Goal: Find specific page/section: Find specific page/section

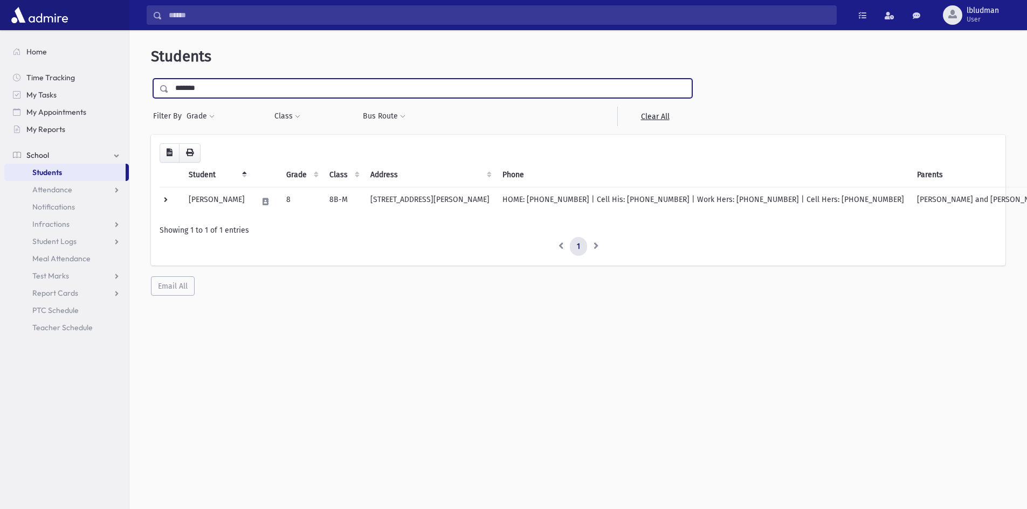
drag, startPoint x: 239, startPoint y: 89, endPoint x: 175, endPoint y: 88, distance: 64.2
click at [175, 88] on input "*******" at bounding box center [430, 88] width 523 height 19
type input "********"
click at [151, 79] on input "submit" at bounding box center [166, 86] width 30 height 15
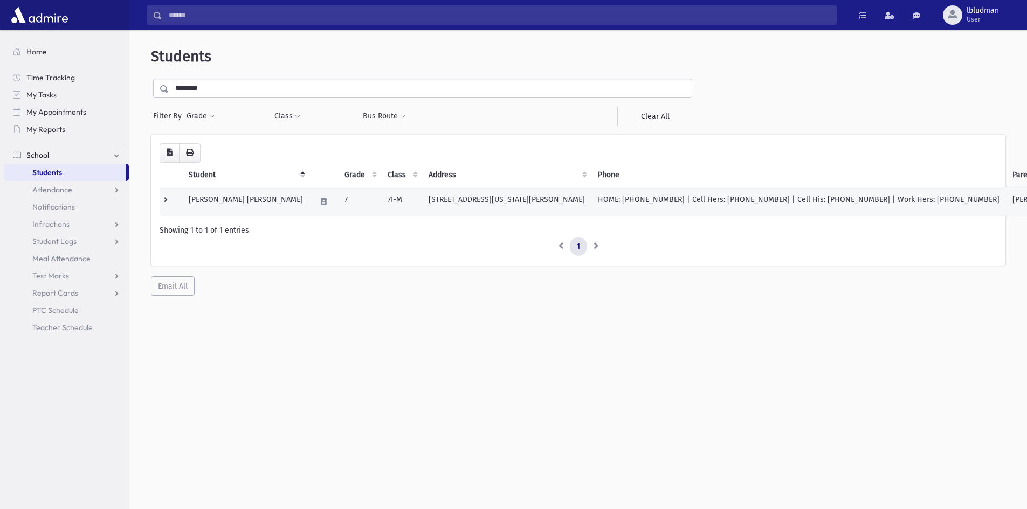
click at [252, 199] on td "Gorelick, Nachum Dov" at bounding box center [245, 201] width 127 height 29
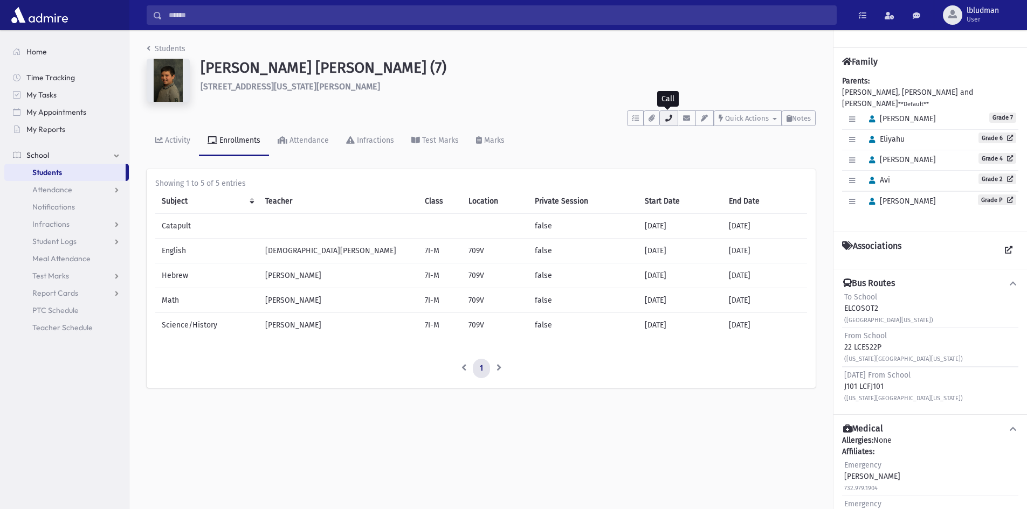
click at [668, 119] on icon "button" at bounding box center [668, 118] width 9 height 7
click at [560, 68] on h1 "[PERSON_NAME] [PERSON_NAME] (7)" at bounding box center [508, 68] width 615 height 18
click at [663, 119] on button "button" at bounding box center [668, 119] width 18 height 16
drag, startPoint x: 377, startPoint y: 67, endPoint x: 304, endPoint y: 85, distance: 75.4
click at [308, 85] on div "[PERSON_NAME] [PERSON_NAME] (7) [STREET_ADDRESS][US_STATE][PERSON_NAME]" at bounding box center [508, 82] width 626 height 47
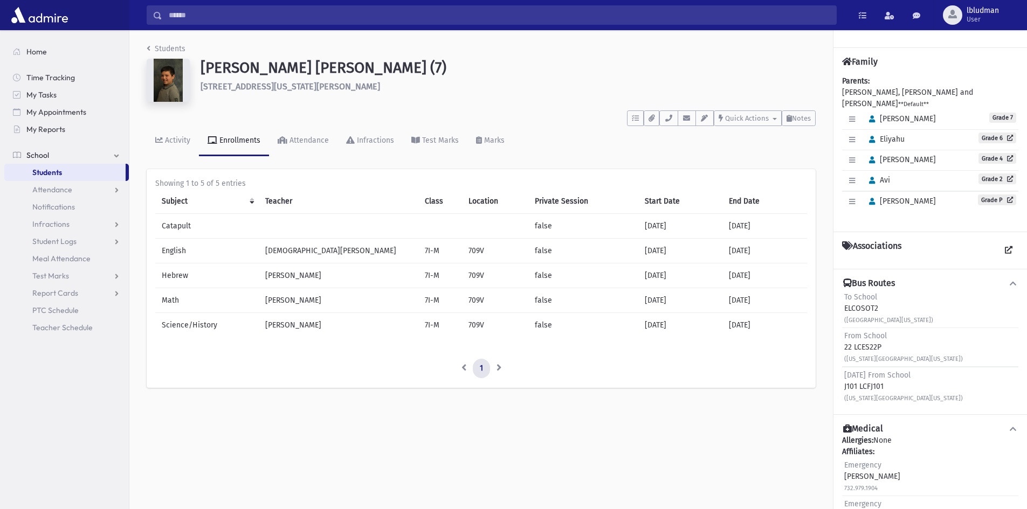
drag, startPoint x: 205, startPoint y: 67, endPoint x: 312, endPoint y: 87, distance: 108.0
click at [312, 87] on div "[PERSON_NAME] [PERSON_NAME] (7) [STREET_ADDRESS][US_STATE][PERSON_NAME]" at bounding box center [508, 82] width 626 height 47
click at [312, 87] on h6 "[STREET_ADDRESS][US_STATE][PERSON_NAME]" at bounding box center [508, 86] width 615 height 10
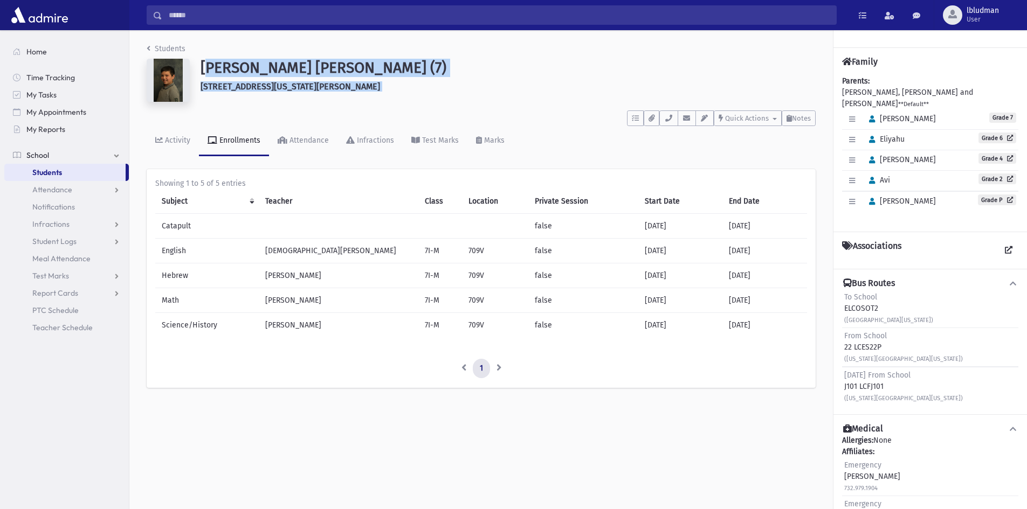
drag, startPoint x: 312, startPoint y: 86, endPoint x: 204, endPoint y: 67, distance: 109.6
click at [204, 67] on div "[PERSON_NAME] [PERSON_NAME] (7) [STREET_ADDRESS][US_STATE][PERSON_NAME]" at bounding box center [508, 82] width 626 height 47
click at [204, 67] on h1 "[PERSON_NAME] [PERSON_NAME] (7)" at bounding box center [508, 68] width 615 height 18
